Goal: Task Accomplishment & Management: Manage account settings

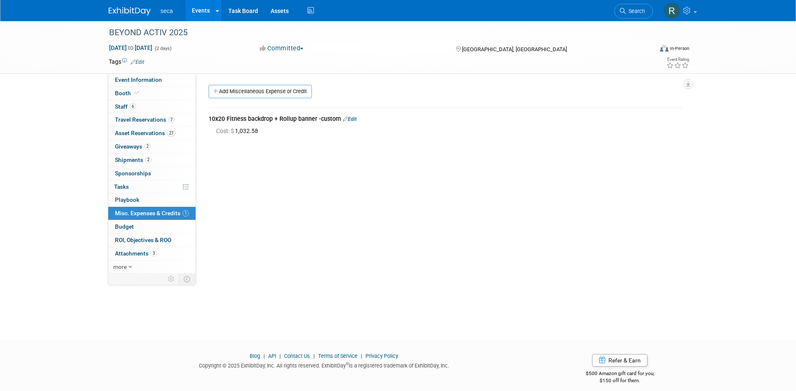
click at [201, 13] on link "Events" at bounding box center [201, 10] width 31 height 21
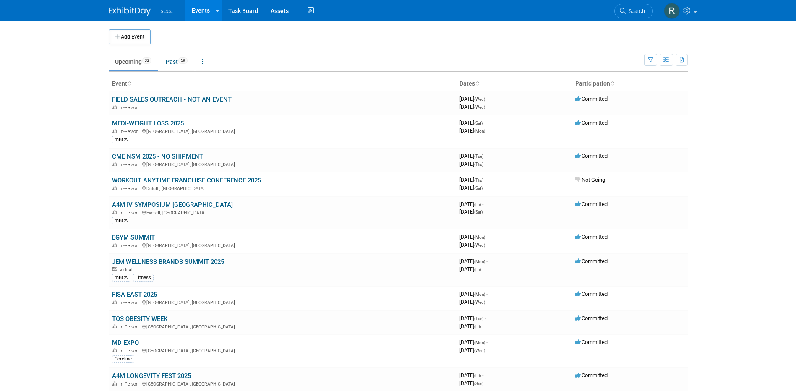
click at [129, 63] on link "Upcoming 33" at bounding box center [133, 62] width 49 height 16
click at [148, 201] on link "A4M IV SYMPOSIUM BOSTON" at bounding box center [172, 205] width 121 height 8
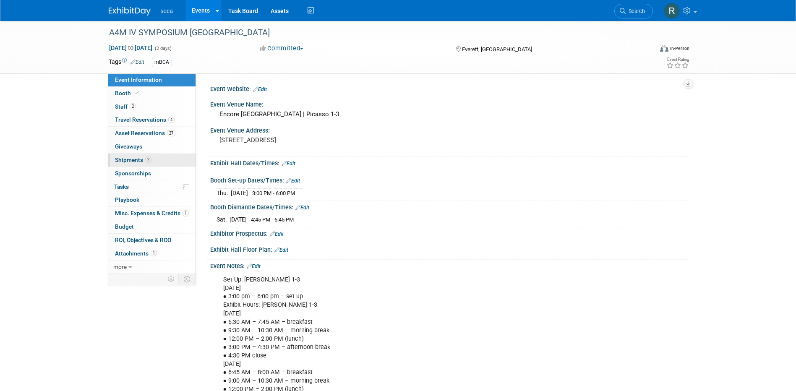
click at [135, 159] on span "Shipments 2" at bounding box center [133, 160] width 37 height 7
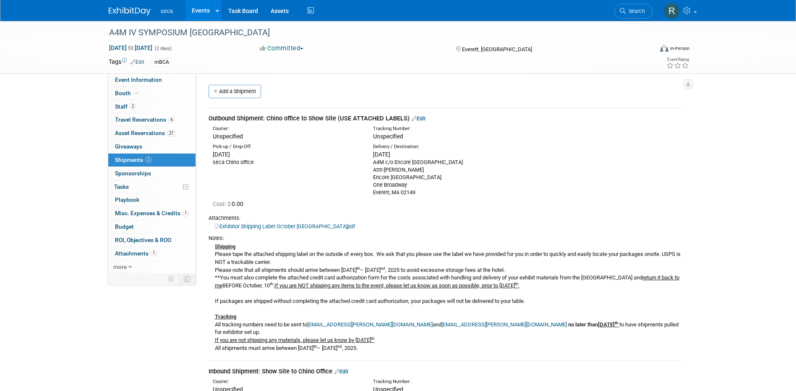
click at [422, 118] on link "Edit" at bounding box center [419, 118] width 14 height 6
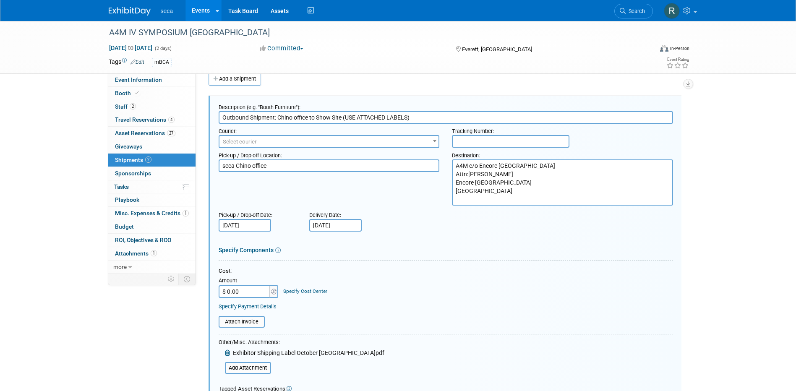
click at [241, 227] on input "Oct 14, 2025" at bounding box center [245, 225] width 52 height 13
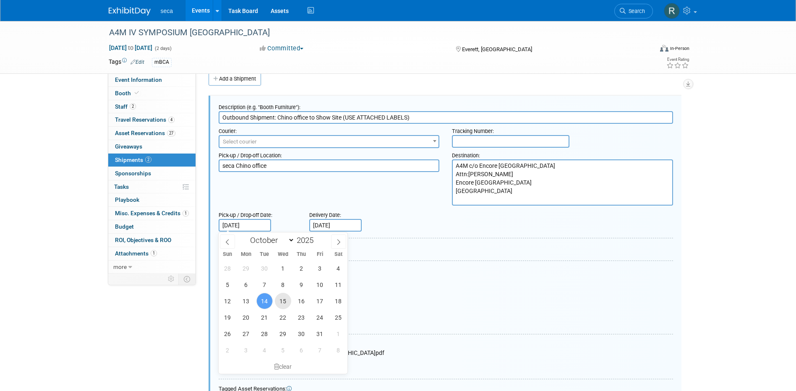
click at [287, 302] on span "15" at bounding box center [283, 301] width 16 height 16
type input "Oct 15, 2025"
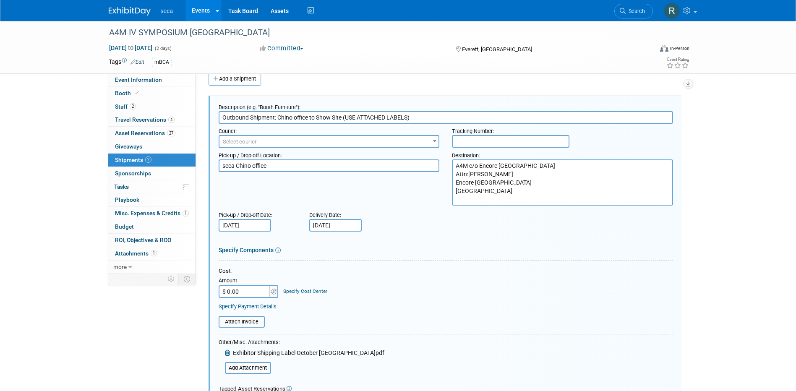
click at [411, 239] on div at bounding box center [446, 240] width 455 height 4
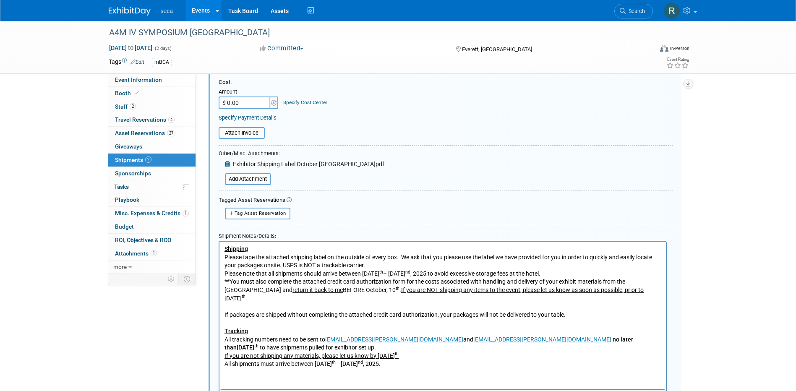
scroll to position [264, 0]
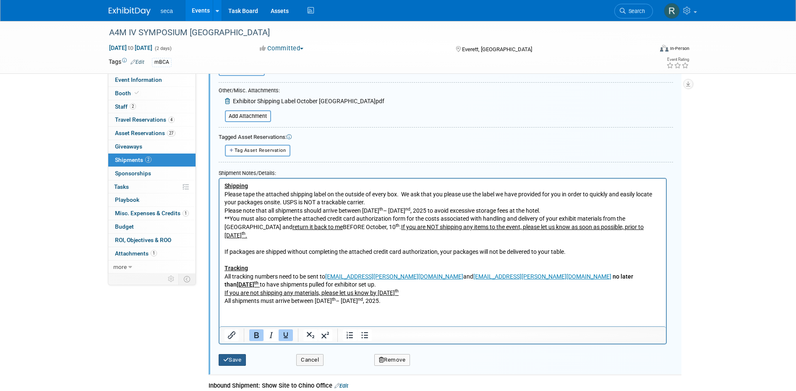
click at [233, 357] on button "Save" at bounding box center [233, 360] width 28 height 12
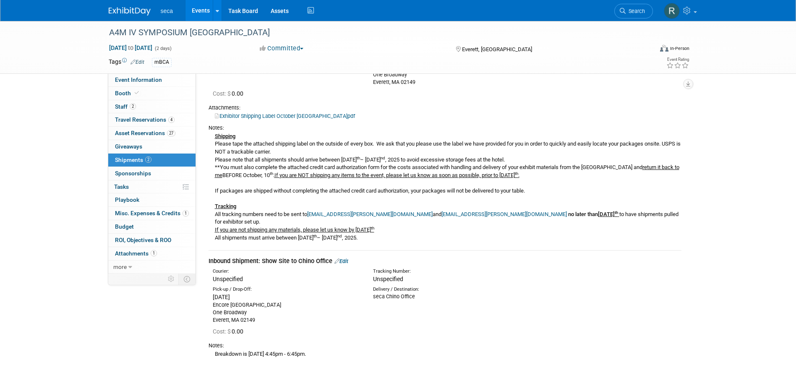
scroll to position [0, 0]
